Goal: Navigation & Orientation: Understand site structure

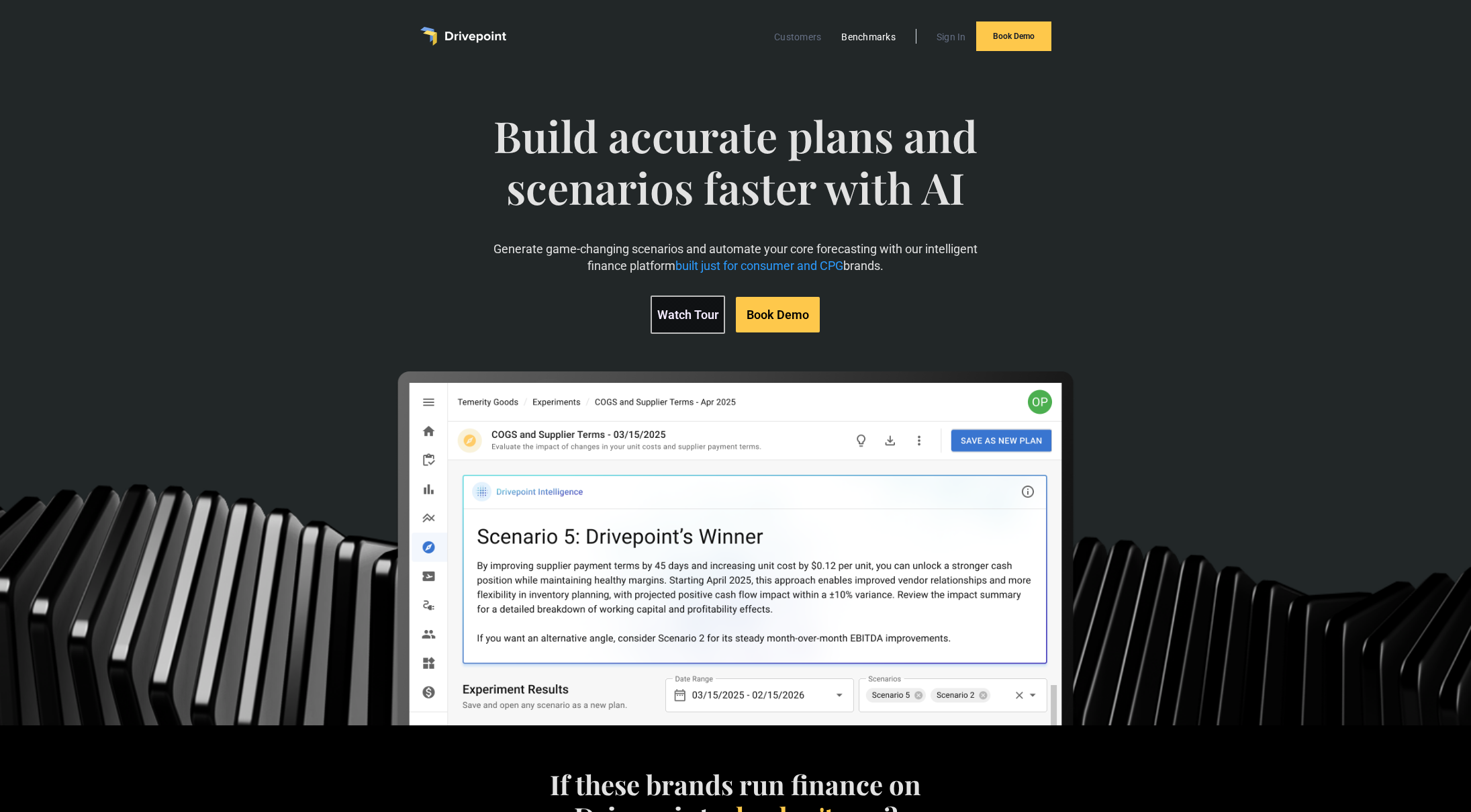
click at [870, 37] on link "Benchmarks" at bounding box center [868, 37] width 68 height 18
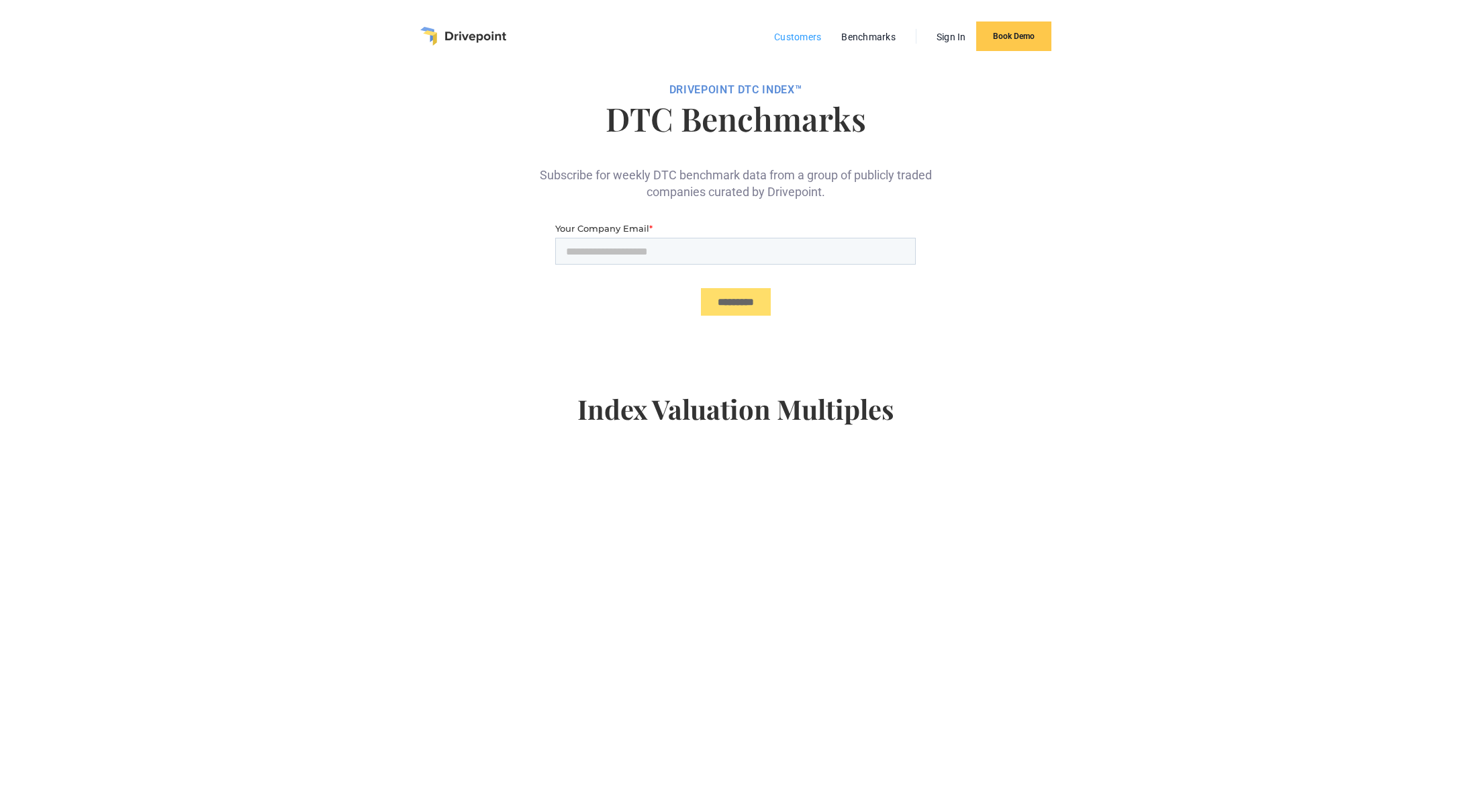
click at [808, 36] on link "Customers" at bounding box center [798, 37] width 61 height 18
